Goal: Entertainment & Leisure: Consume media (video, audio)

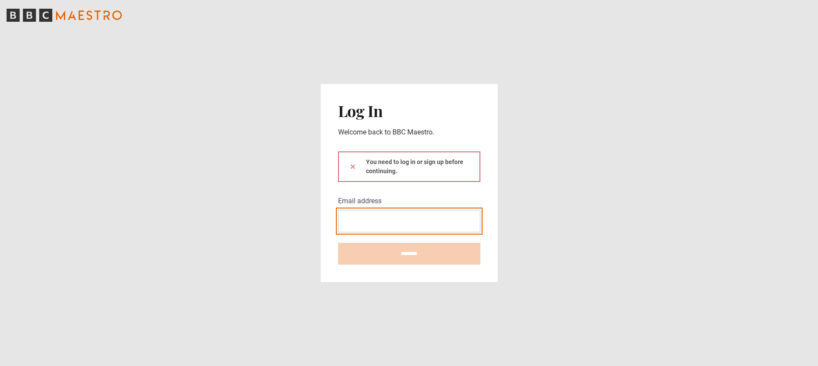
click at [385, 210] on input "Email address" at bounding box center [409, 221] width 142 height 23
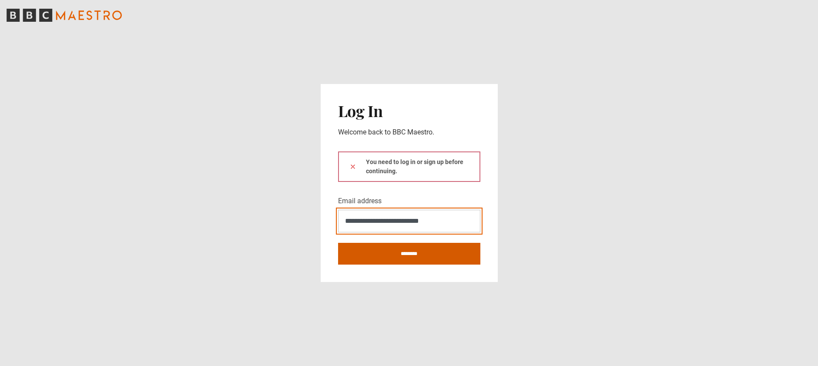
type input "**********"
click at [401, 249] on input "********" at bounding box center [409, 254] width 142 height 22
type input "**********"
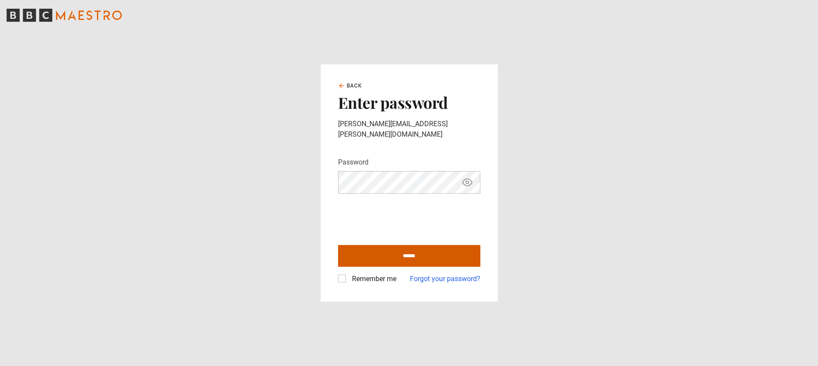
click at [391, 247] on input "******" at bounding box center [409, 256] width 142 height 22
type input "**********"
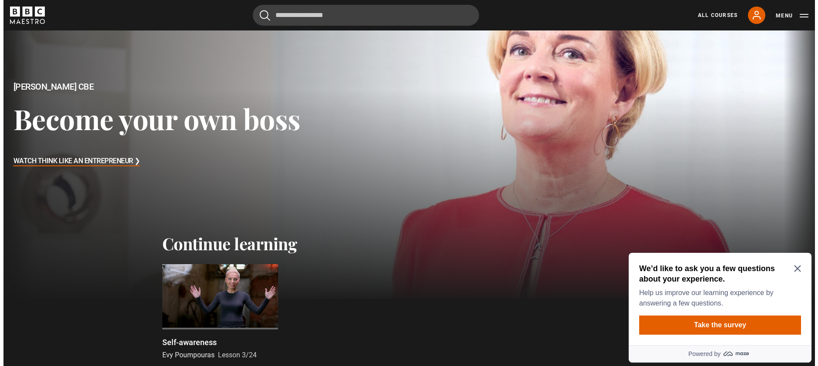
scroll to position [53, 0]
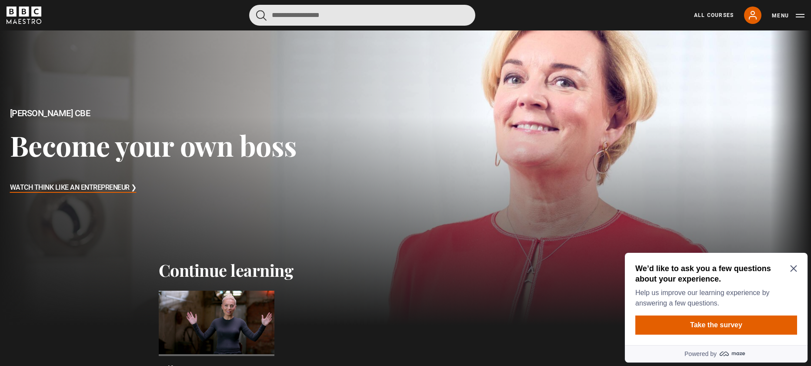
click at [323, 14] on input "Search" at bounding box center [362, 15] width 226 height 21
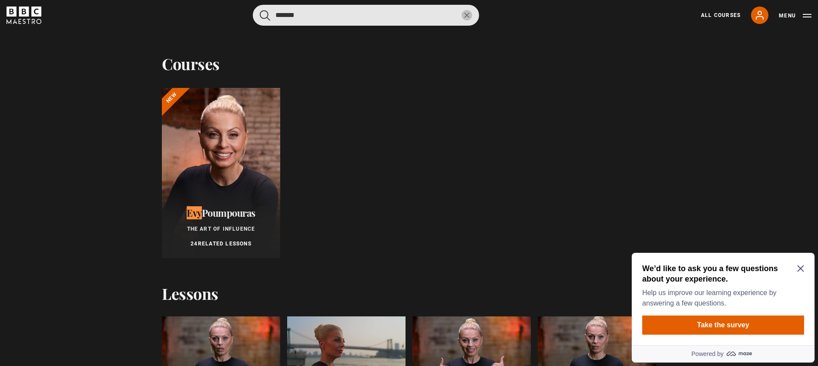
type input "*******"
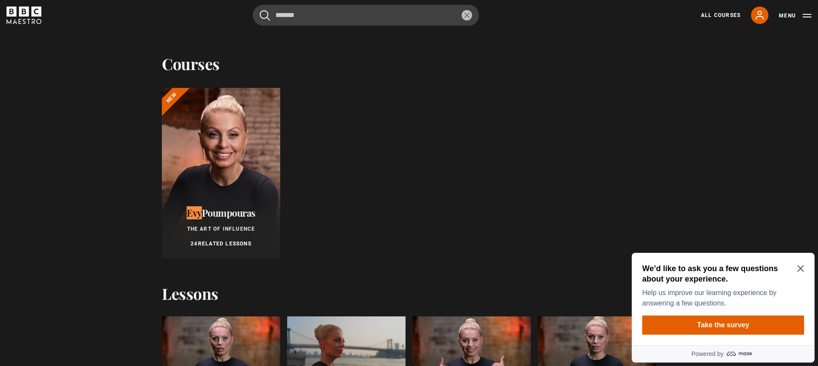
click at [223, 217] on span "Poumpouras" at bounding box center [228, 212] width 53 height 13
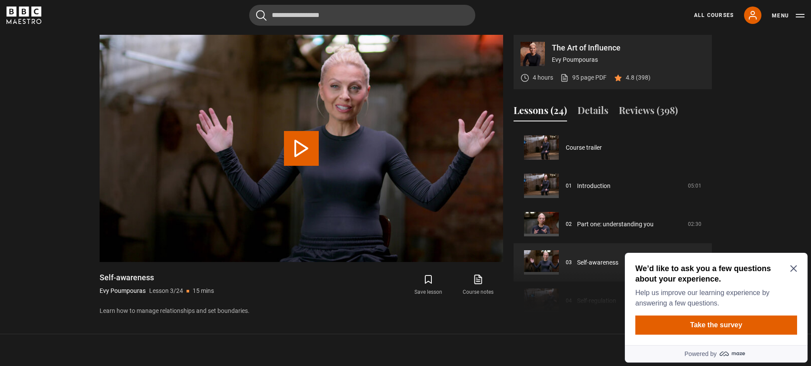
click at [646, 185] on div "We’d like to ask you a few questions about your experience. Help us improve our…" at bounding box center [716, 272] width 190 height 187
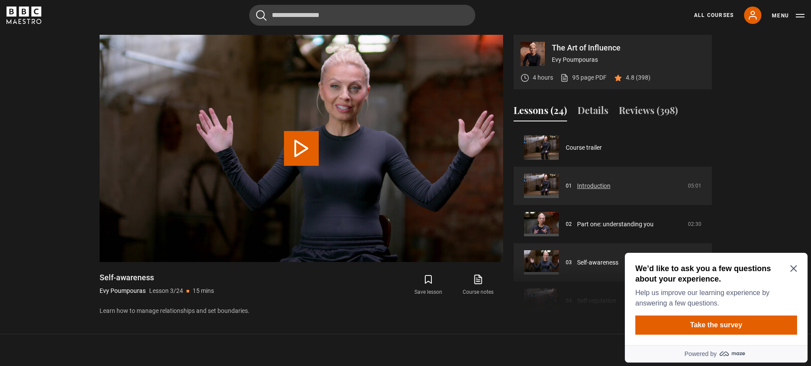
click at [611, 184] on link "Introduction" at bounding box center [593, 185] width 33 height 9
click at [597, 184] on link "Introduction" at bounding box center [593, 185] width 33 height 9
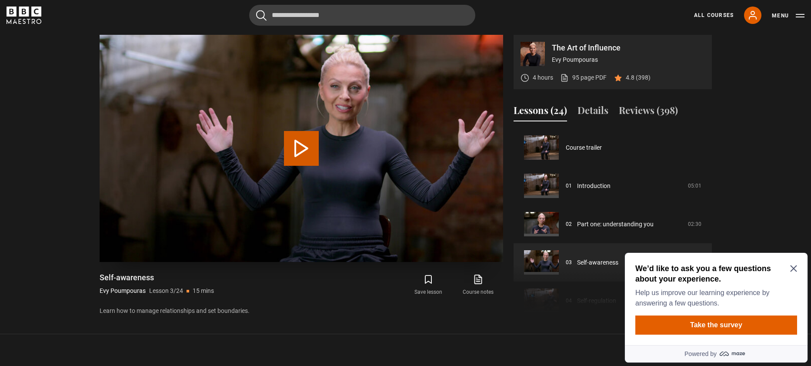
click at [299, 150] on button "Play Lesson Self-awareness" at bounding box center [301, 148] width 35 height 35
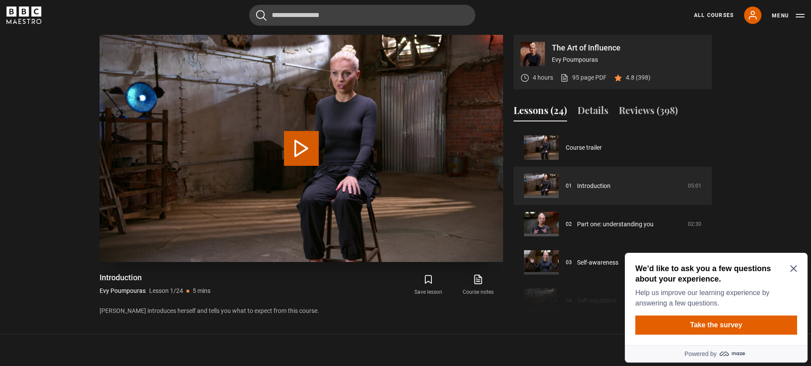
click at [301, 154] on button "Play Lesson Introduction" at bounding box center [301, 148] width 35 height 35
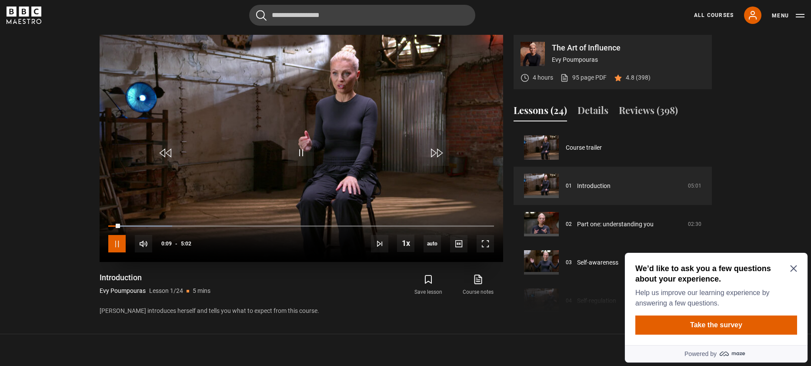
click at [123, 250] on span "Video Player" at bounding box center [116, 243] width 17 height 17
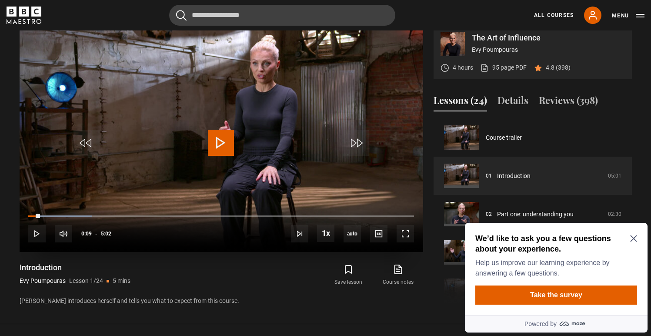
click at [226, 137] on span "Video Player" at bounding box center [221, 143] width 26 height 26
click at [224, 144] on span "Video Player" at bounding box center [221, 143] width 26 height 26
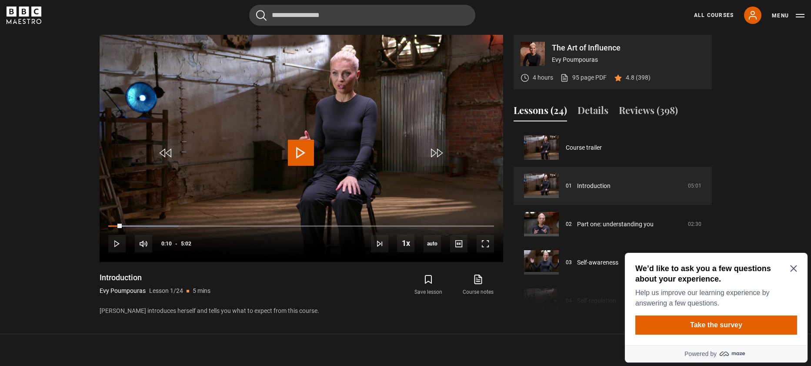
click at [305, 154] on span "Video Player" at bounding box center [301, 153] width 26 height 26
click at [304, 155] on span "Video Player" at bounding box center [301, 153] width 26 height 26
click at [302, 153] on span "Video Player" at bounding box center [301, 153] width 26 height 26
drag, startPoint x: 127, startPoint y: 227, endPoint x: 105, endPoint y: 229, distance: 22.7
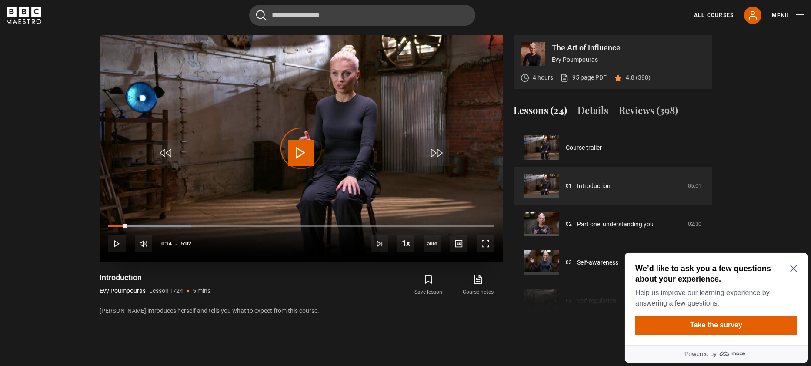
click at [105, 229] on div "10s Skip Back 10 seconds Play 10s Skip Forward 10 seconds Loaded : 21.54% 0:13 …" at bounding box center [302, 238] width 404 height 48
drag, startPoint x: 2, startPoint y: 255, endPoint x: 318, endPoint y: 289, distance: 318.4
click at [114, 245] on span "Video Player" at bounding box center [116, 243] width 17 height 17
click at [118, 244] on span "Video Player" at bounding box center [116, 243] width 17 height 17
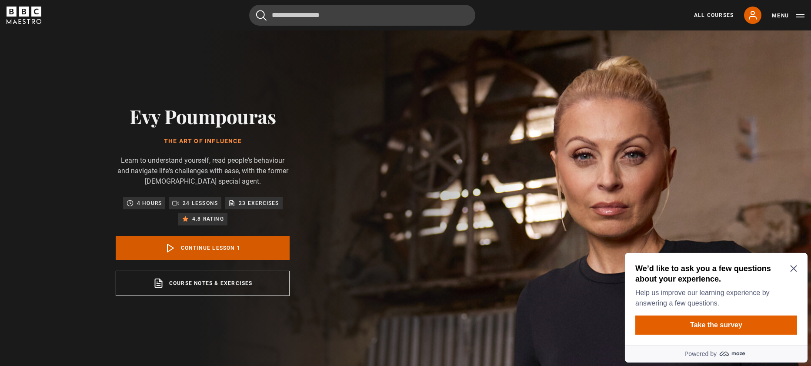
click at [174, 253] on link "Continue lesson 1" at bounding box center [203, 248] width 174 height 24
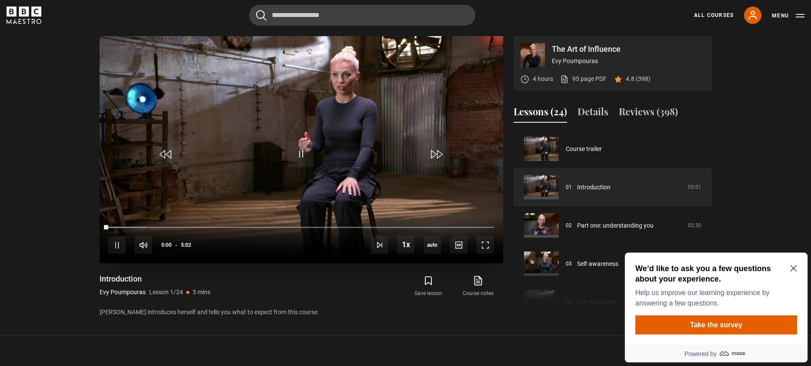
scroll to position [370, 0]
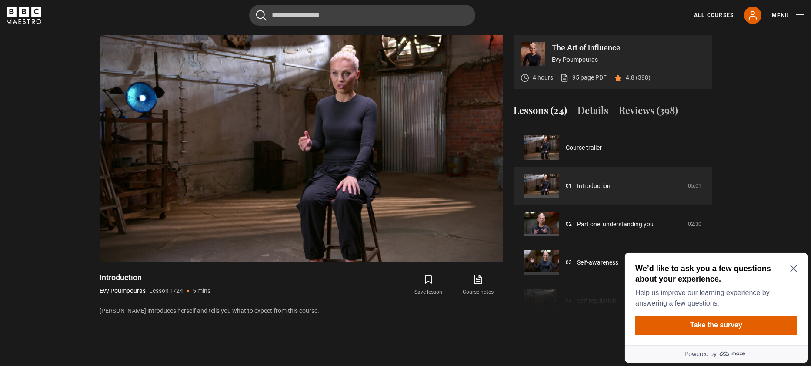
click at [790, 264] on h2 "We’d like to ask you a few questions about your experience." at bounding box center [714, 273] width 158 height 21
click at [794, 269] on icon "Close Maze Prompt" at bounding box center [793, 268] width 7 height 7
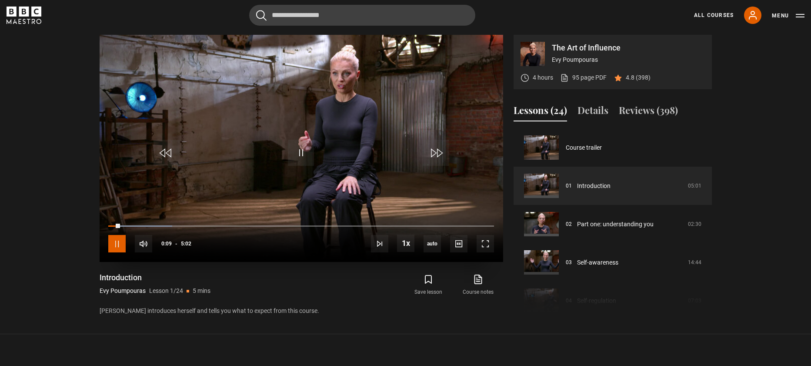
click at [116, 245] on span "Video Player" at bounding box center [116, 243] width 17 height 17
click at [117, 243] on span "Video Player" at bounding box center [116, 243] width 17 height 17
drag, startPoint x: 121, startPoint y: 226, endPoint x: 100, endPoint y: 229, distance: 21.6
click at [100, 229] on div "10s Skip Back 10 seconds Play 10s Skip Forward 10 seconds Loaded : 18.23% 0:03 …" at bounding box center [302, 238] width 404 height 48
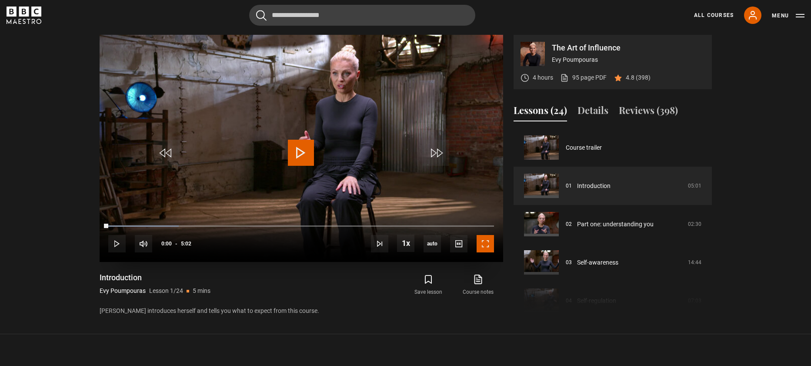
click at [487, 246] on span "Video Player" at bounding box center [485, 243] width 17 height 17
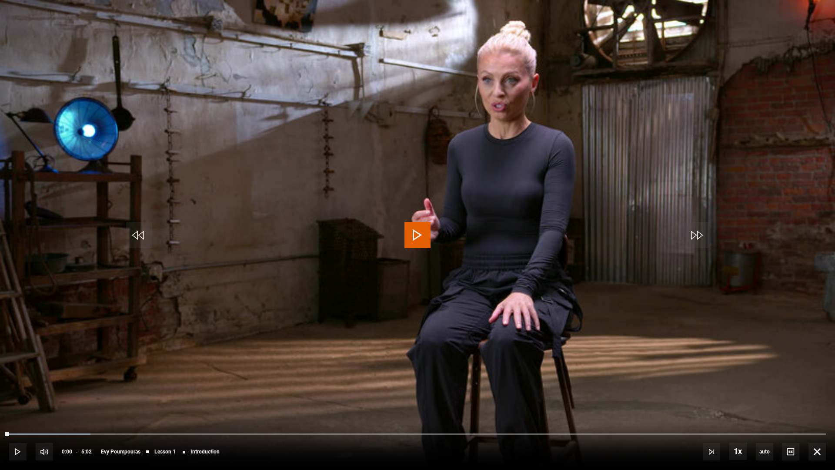
click at [421, 236] on span "Video Player" at bounding box center [417, 235] width 26 height 26
click at [420, 233] on span "Video Player" at bounding box center [417, 235] width 26 height 26
click at [418, 247] on span "Video Player" at bounding box center [417, 235] width 26 height 26
click at [418, 238] on span "Video Player" at bounding box center [417, 235] width 26 height 26
click at [811, 365] on span "Video Player" at bounding box center [816, 451] width 17 height 17
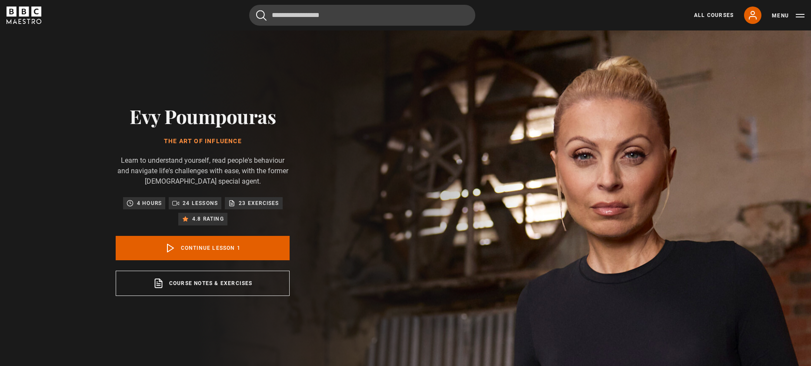
click at [218, 250] on link "Continue lesson 1" at bounding box center [203, 248] width 174 height 24
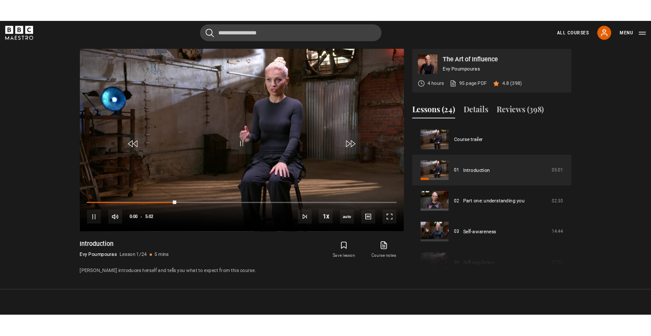
scroll to position [370, 0]
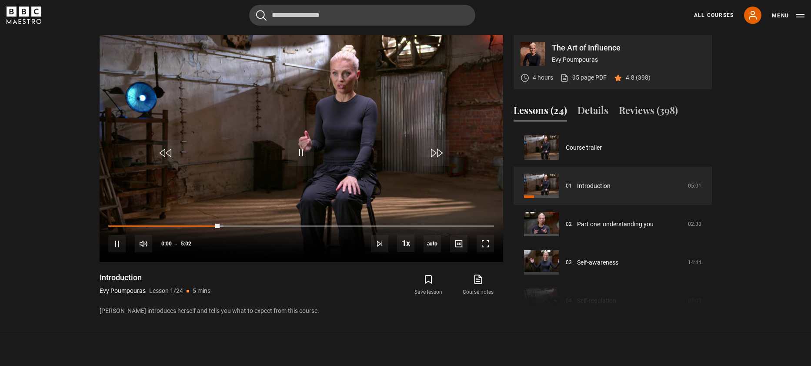
click at [255, 285] on div "Introduction Evy Poumpouras Lesson 1/24 5 mins" at bounding box center [201, 284] width 203 height 25
click at [302, 154] on span "Video Player" at bounding box center [301, 153] width 26 height 26
click at [433, 323] on section "The Art of Influence Evy Poumpouras 4 hours 95 page PDF (opens in new tab) 4.8 …" at bounding box center [405, 167] width 811 height 334
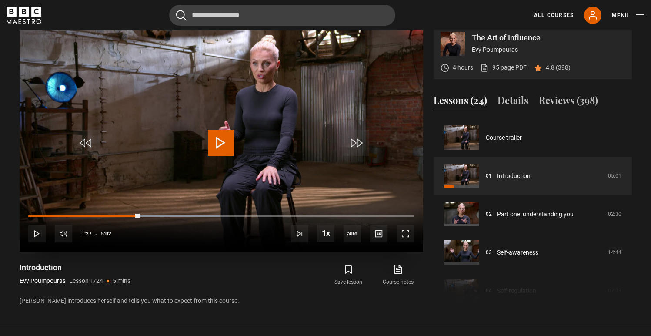
click at [220, 147] on span "Video Player" at bounding box center [221, 143] width 26 height 26
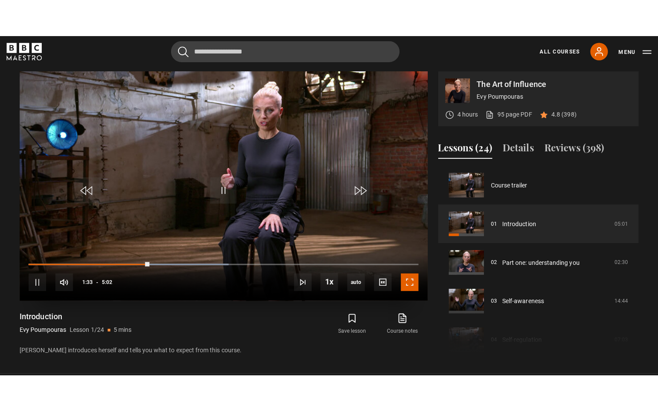
scroll to position [360, 0]
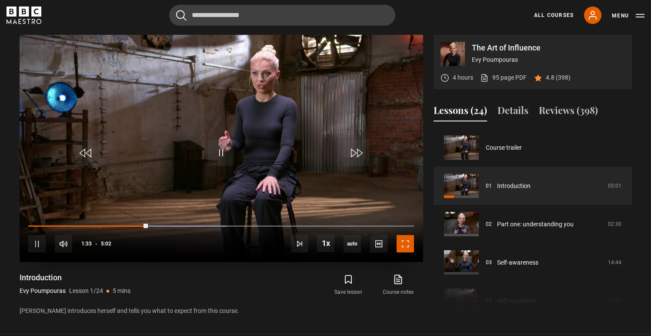
click at [408, 244] on span "Video Player" at bounding box center [405, 243] width 17 height 17
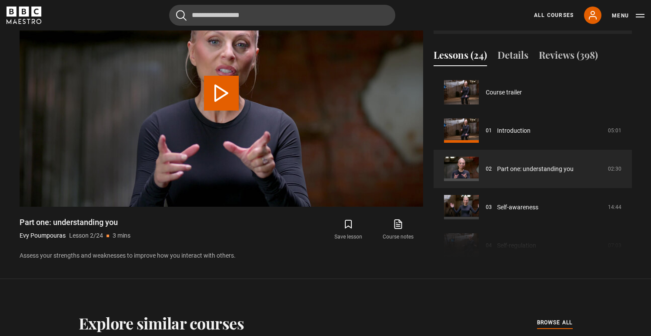
scroll to position [38, 0]
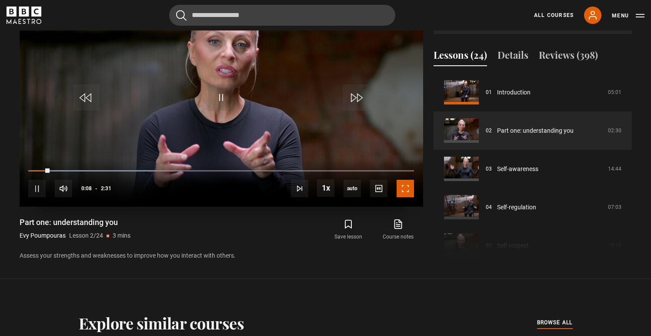
click at [407, 190] on span "Video Player" at bounding box center [405, 188] width 17 height 17
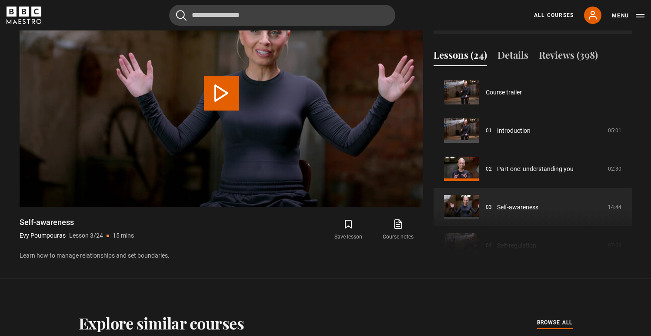
scroll to position [77, 0]
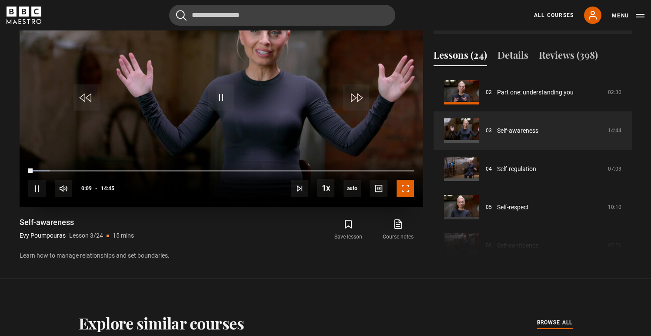
click at [401, 190] on span "Video Player" at bounding box center [405, 188] width 17 height 17
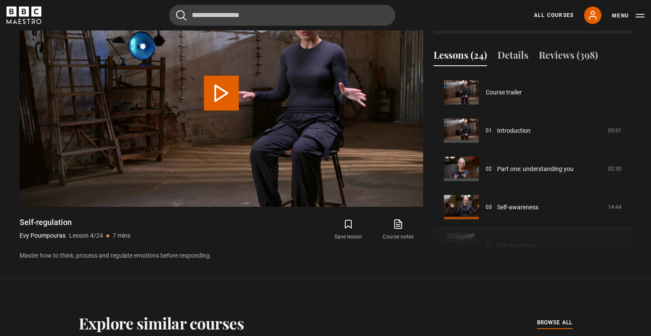
scroll to position [115, 0]
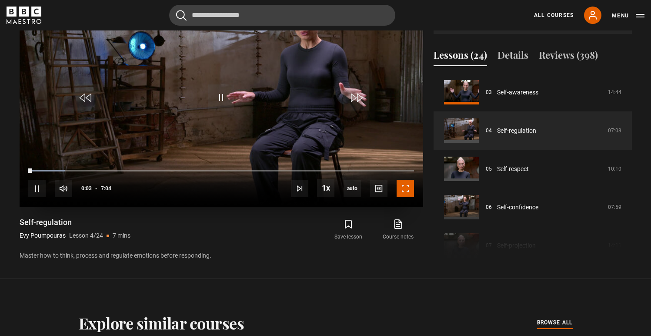
click at [407, 194] on span "Video Player" at bounding box center [405, 188] width 17 height 17
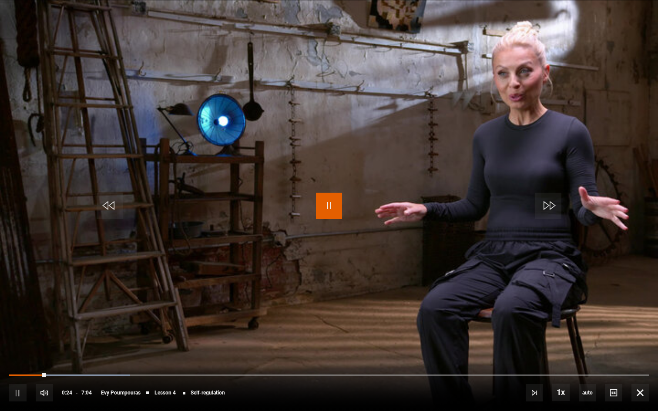
click at [333, 200] on span "Video Player" at bounding box center [329, 206] width 26 height 26
click at [329, 209] on span "Video Player" at bounding box center [329, 206] width 26 height 26
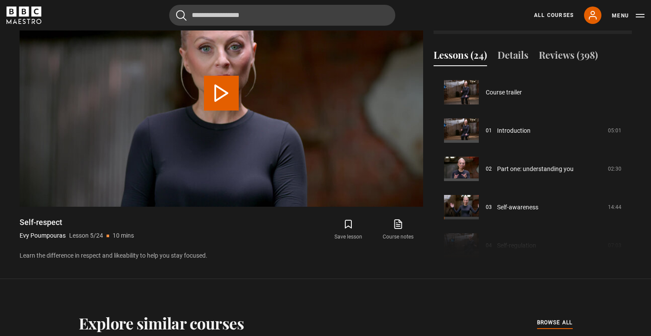
scroll to position [153, 0]
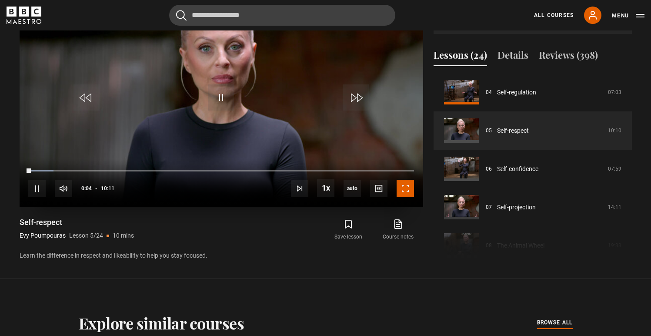
click at [403, 188] on span "Video Player" at bounding box center [405, 188] width 17 height 17
